Goal: Transaction & Acquisition: Purchase product/service

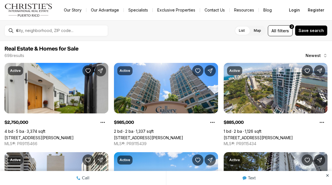
click at [285, 32] on span "filters" at bounding box center [283, 31] width 12 height 6
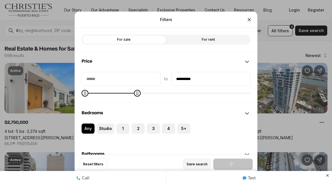
click at [133, 41] on label "For sale" at bounding box center [124, 39] width 84 height 10
click at [142, 41] on label "For sale" at bounding box center [124, 39] width 84 height 10
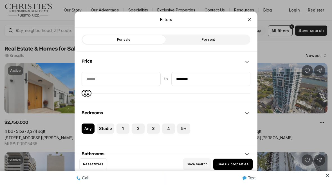
type input "********"
click at [241, 163] on span "See 96 properties" at bounding box center [232, 164] width 31 height 5
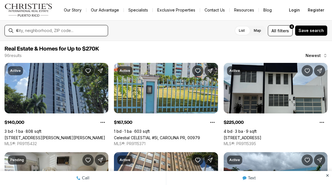
click at [35, 31] on input "text" at bounding box center [60, 30] width 89 height 5
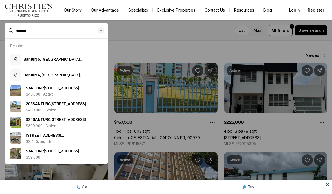
click at [34, 60] on b "Santurc" at bounding box center [31, 59] width 14 height 5
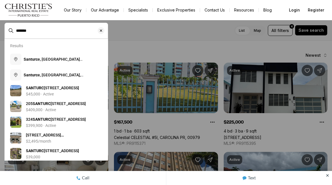
type input "**********"
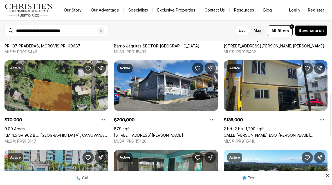
scroll to position [186, 0]
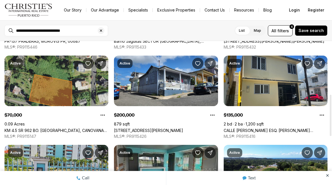
click at [288, 128] on link "CALLE CLEMENTE COLON ESQ. MONTANEZ BARRIO FLORES, JUNCOS PR, 00777" at bounding box center [276, 130] width 104 height 5
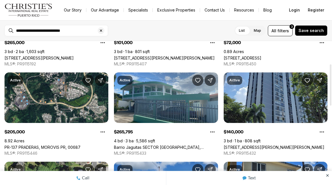
scroll to position [69, 0]
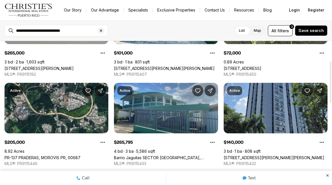
click at [261, 71] on link "[STREET_ADDRESS]" at bounding box center [243, 68] width 38 height 5
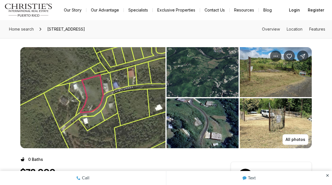
click at [235, 133] on img "View image gallery" at bounding box center [203, 123] width 72 height 50
